Goal: Task Accomplishment & Management: Manage account settings

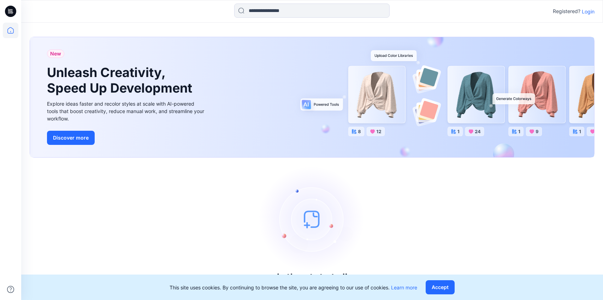
click at [586, 14] on p "Login" at bounding box center [588, 11] width 13 height 7
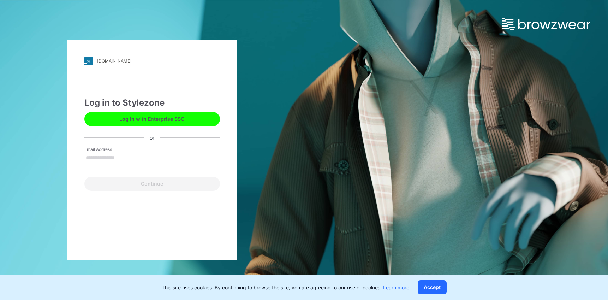
click at [133, 122] on button "Log in with Enterprise SSO" at bounding box center [152, 119] width 136 height 14
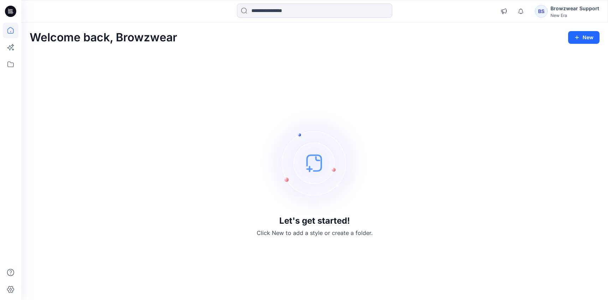
click at [558, 10] on div "Browzwear Support" at bounding box center [574, 8] width 49 height 8
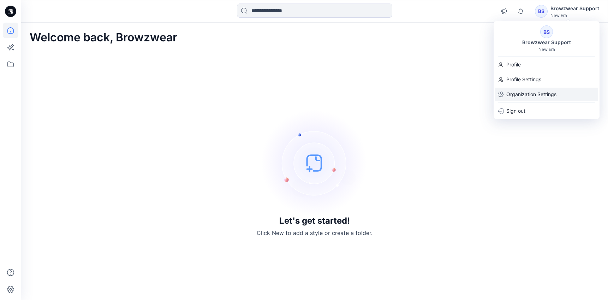
click at [536, 99] on p "Organization Settings" at bounding box center [531, 94] width 50 height 13
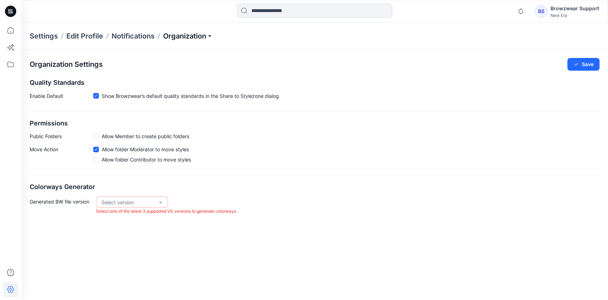
click at [187, 36] on p "Organization" at bounding box center [187, 36] width 49 height 10
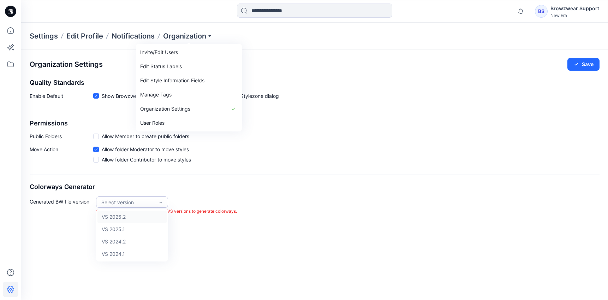
click at [150, 199] on div "Select version" at bounding box center [127, 201] width 53 height 7
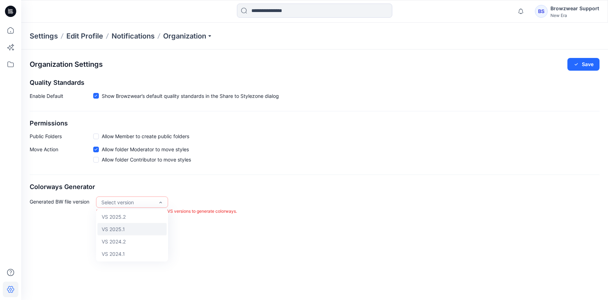
click at [137, 228] on div "VS 2025.1" at bounding box center [131, 229] width 69 height 12
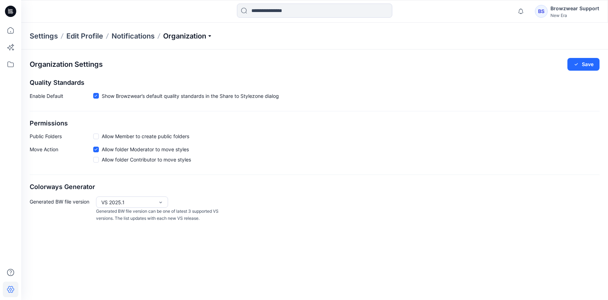
click at [188, 31] on p "Organization" at bounding box center [187, 36] width 49 height 10
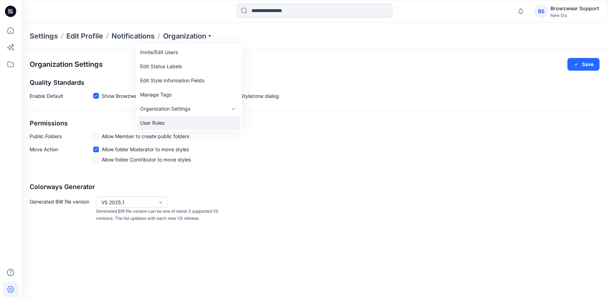
click at [168, 121] on link "User Roles" at bounding box center [188, 123] width 103 height 14
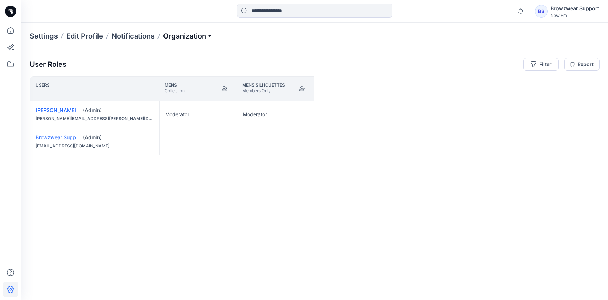
click at [180, 38] on p "Organization" at bounding box center [187, 36] width 49 height 10
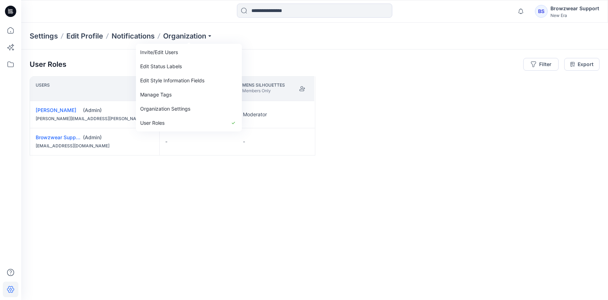
click at [119, 58] on div "User Roles Filter Export" at bounding box center [315, 64] width 570 height 13
